Goal: Information Seeking & Learning: Find specific fact

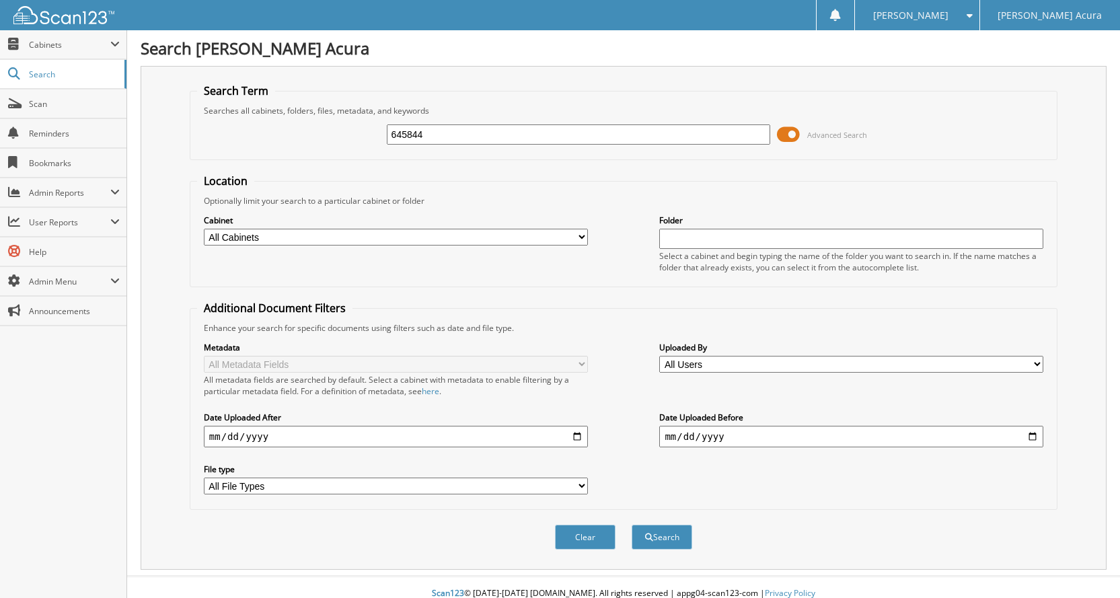
type input "645844"
click at [632, 525] on button "Search" at bounding box center [662, 537] width 61 height 25
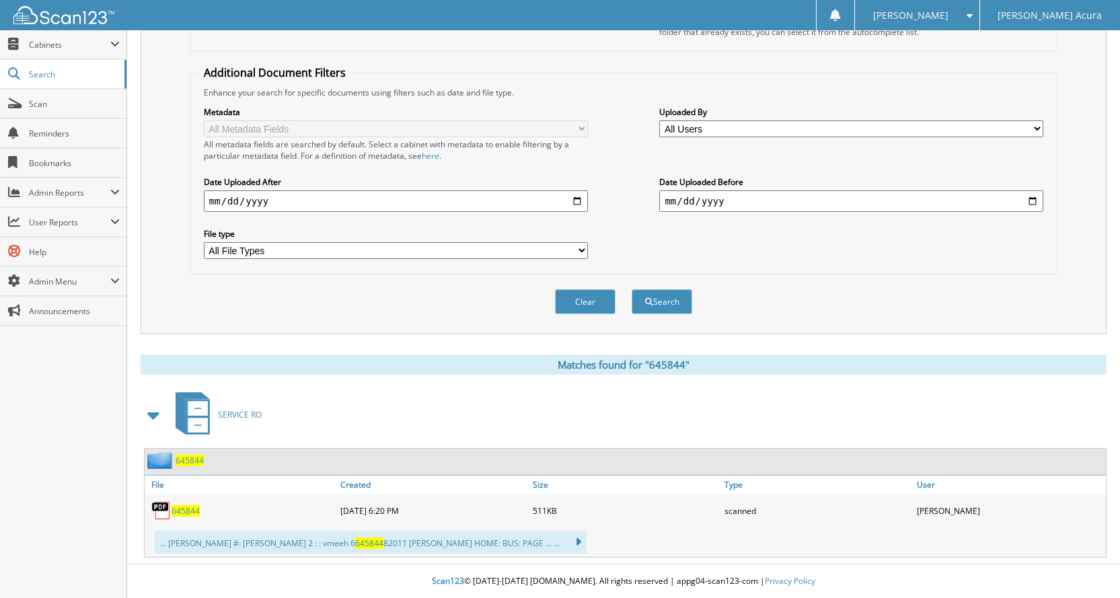
click at [187, 513] on span "645844" at bounding box center [186, 510] width 28 height 11
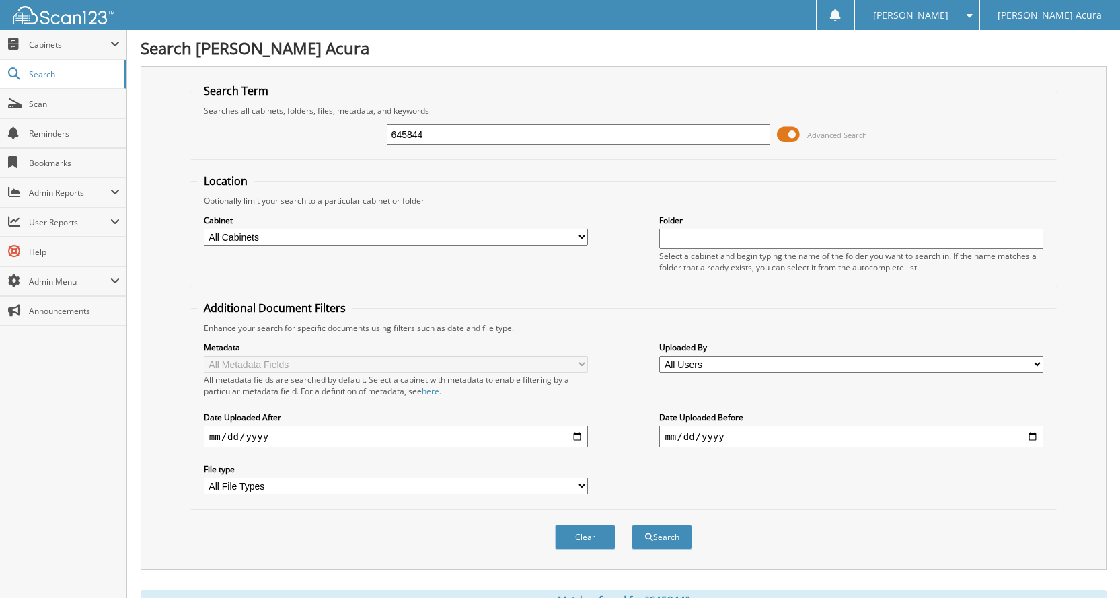
drag, startPoint x: 593, startPoint y: 217, endPoint x: 676, endPoint y: 135, distance: 116.5
click at [593, 217] on div "Cabinet All Cabinets ACCOUNTS PAYABLE ACCOUNTS PAYABLE DIGITAL ACCOUNTS RECEIVA…" at bounding box center [623, 243] width 853 height 73
click at [30, 108] on span "Scan" at bounding box center [74, 103] width 91 height 11
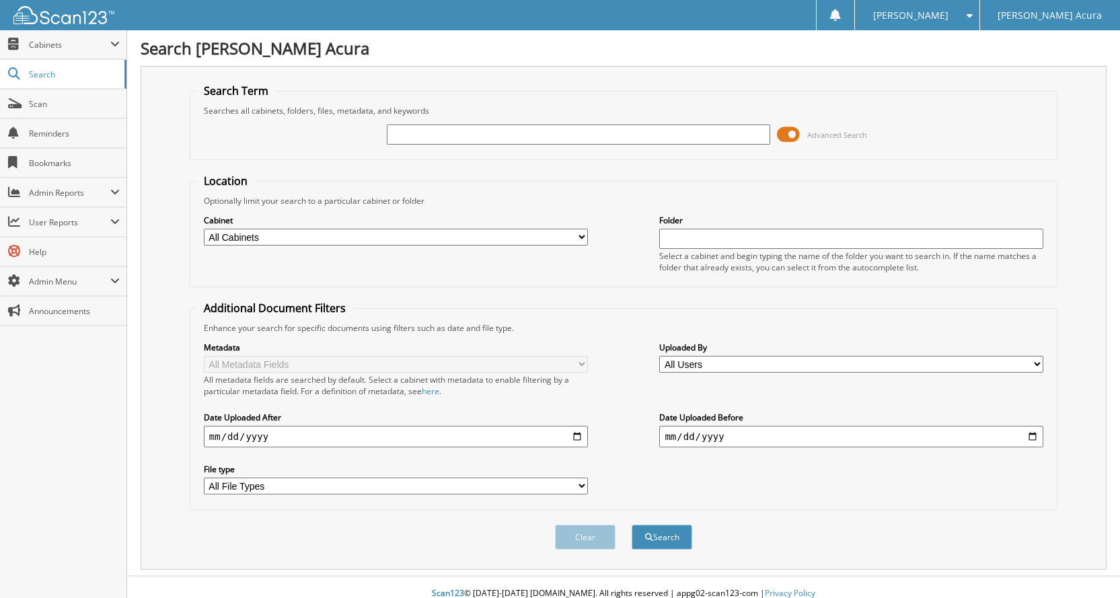
click at [465, 141] on input "text" at bounding box center [579, 134] width 384 height 20
type input "centurylink"
click at [632, 525] on button "Search" at bounding box center [662, 537] width 61 height 25
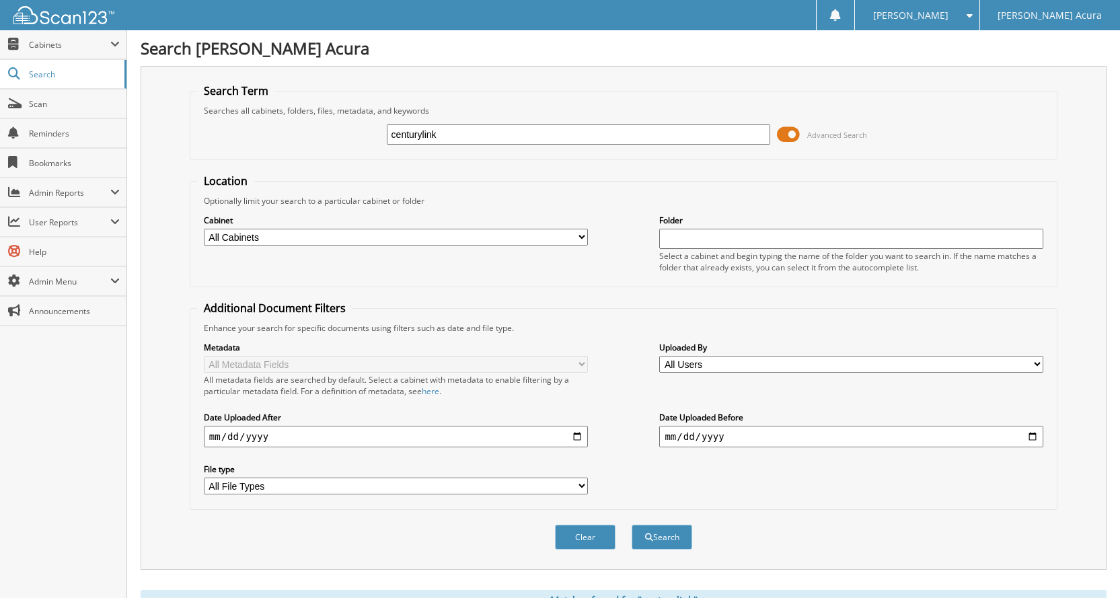
drag, startPoint x: 419, startPoint y: 135, endPoint x: 508, endPoint y: 194, distance: 106.7
click at [420, 135] on input "centurylink" at bounding box center [579, 134] width 384 height 20
type input "century link"
click at [632, 525] on button "Search" at bounding box center [662, 537] width 61 height 25
click at [579, 440] on input "date" at bounding box center [396, 437] width 384 height 22
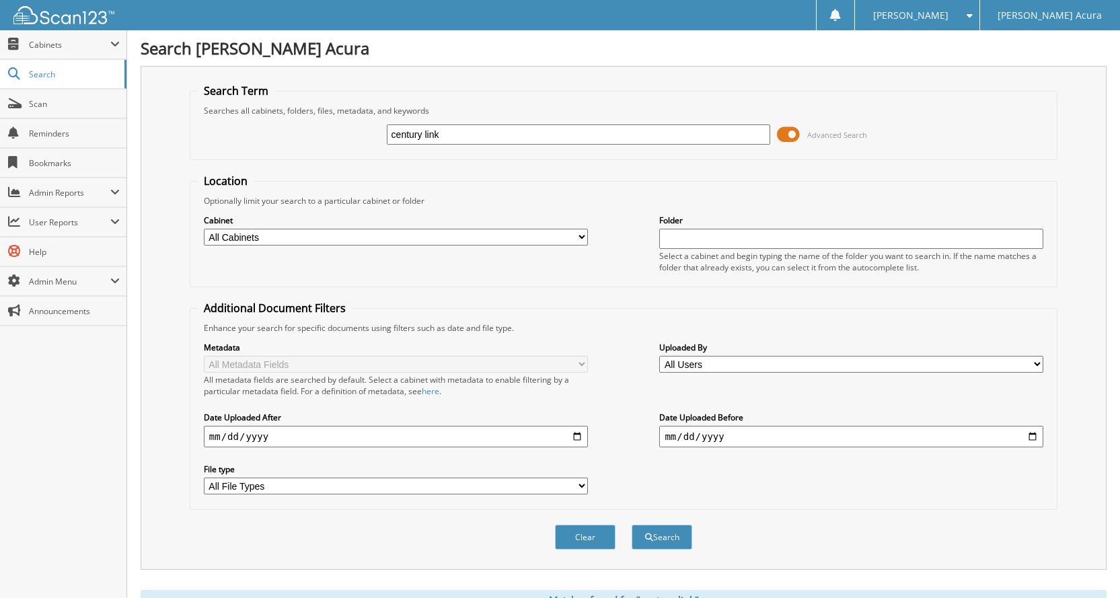
type input "[DATE]"
click at [660, 536] on button "Search" at bounding box center [662, 537] width 61 height 25
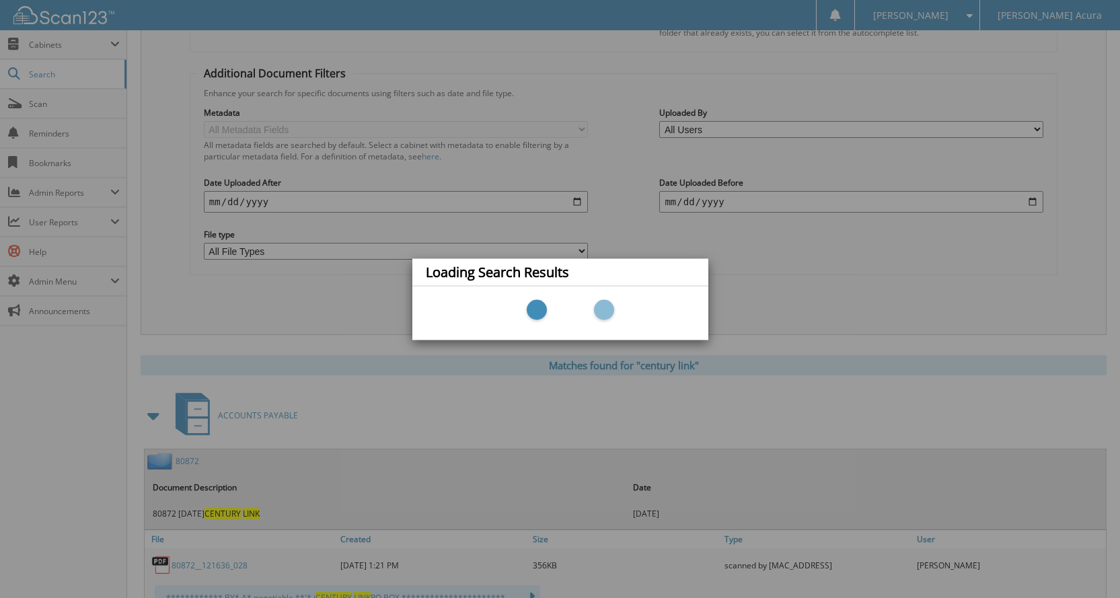
scroll to position [538, 0]
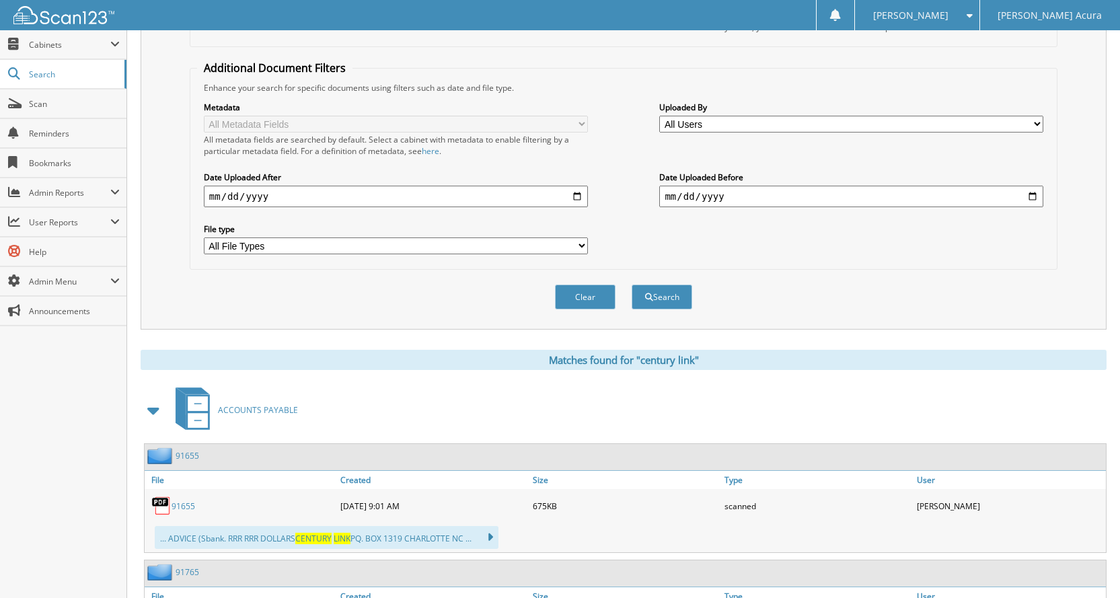
scroll to position [471, 0]
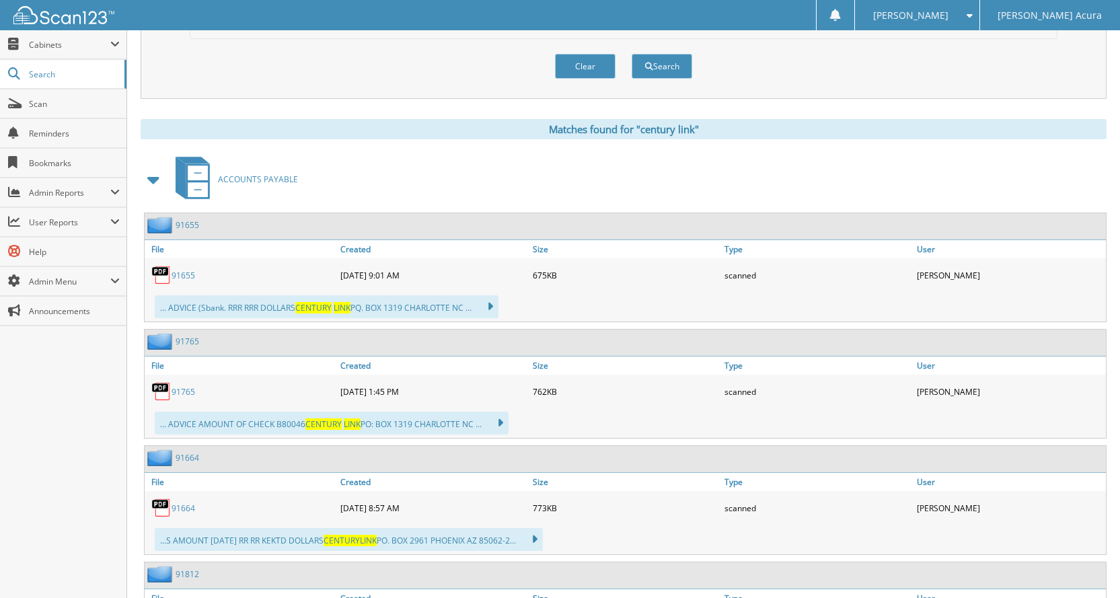
click at [186, 274] on link "91655" at bounding box center [184, 275] width 24 height 11
